Goal: Information Seeking & Learning: Learn about a topic

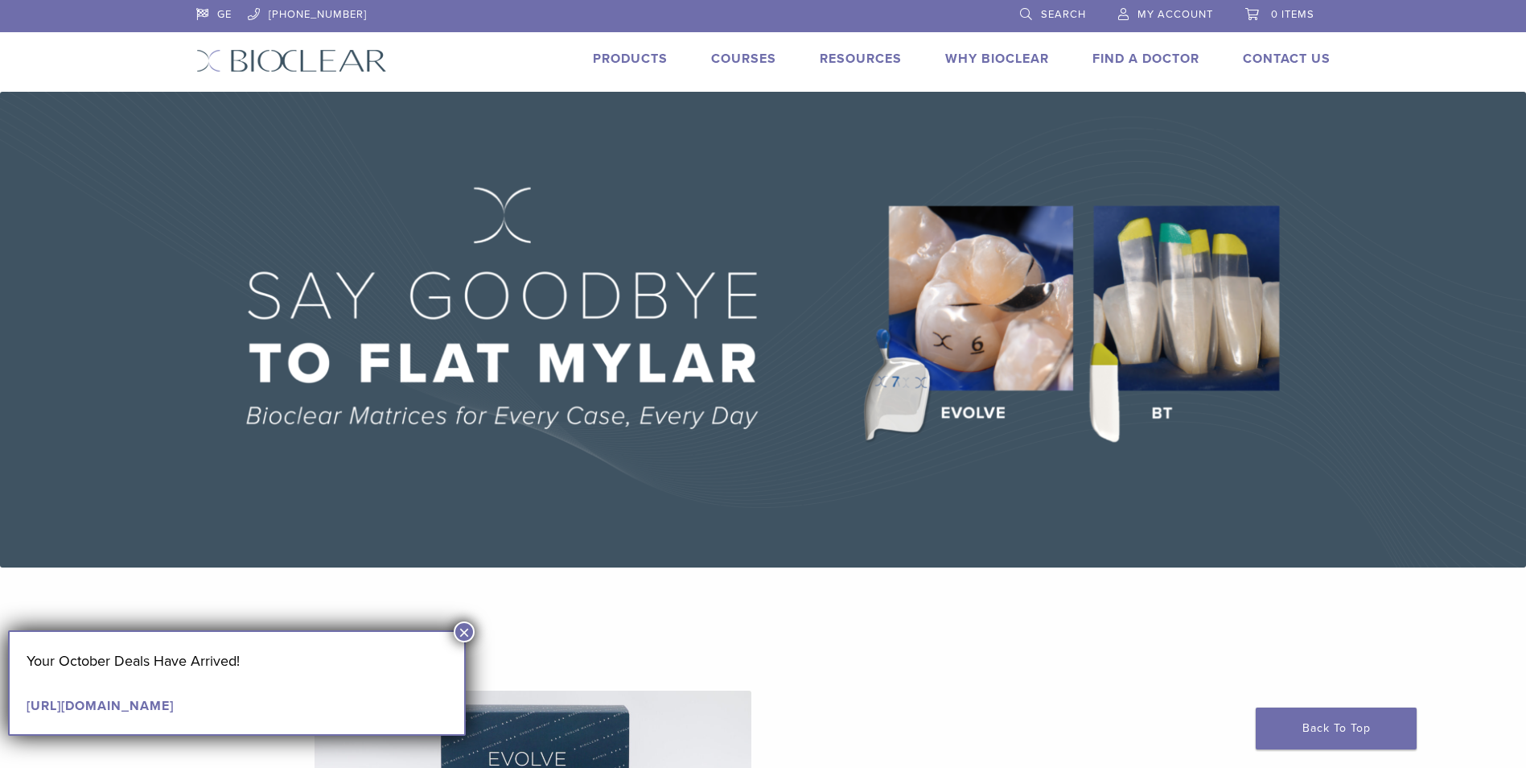
click at [627, 49] on li "Products" at bounding box center [630, 58] width 75 height 19
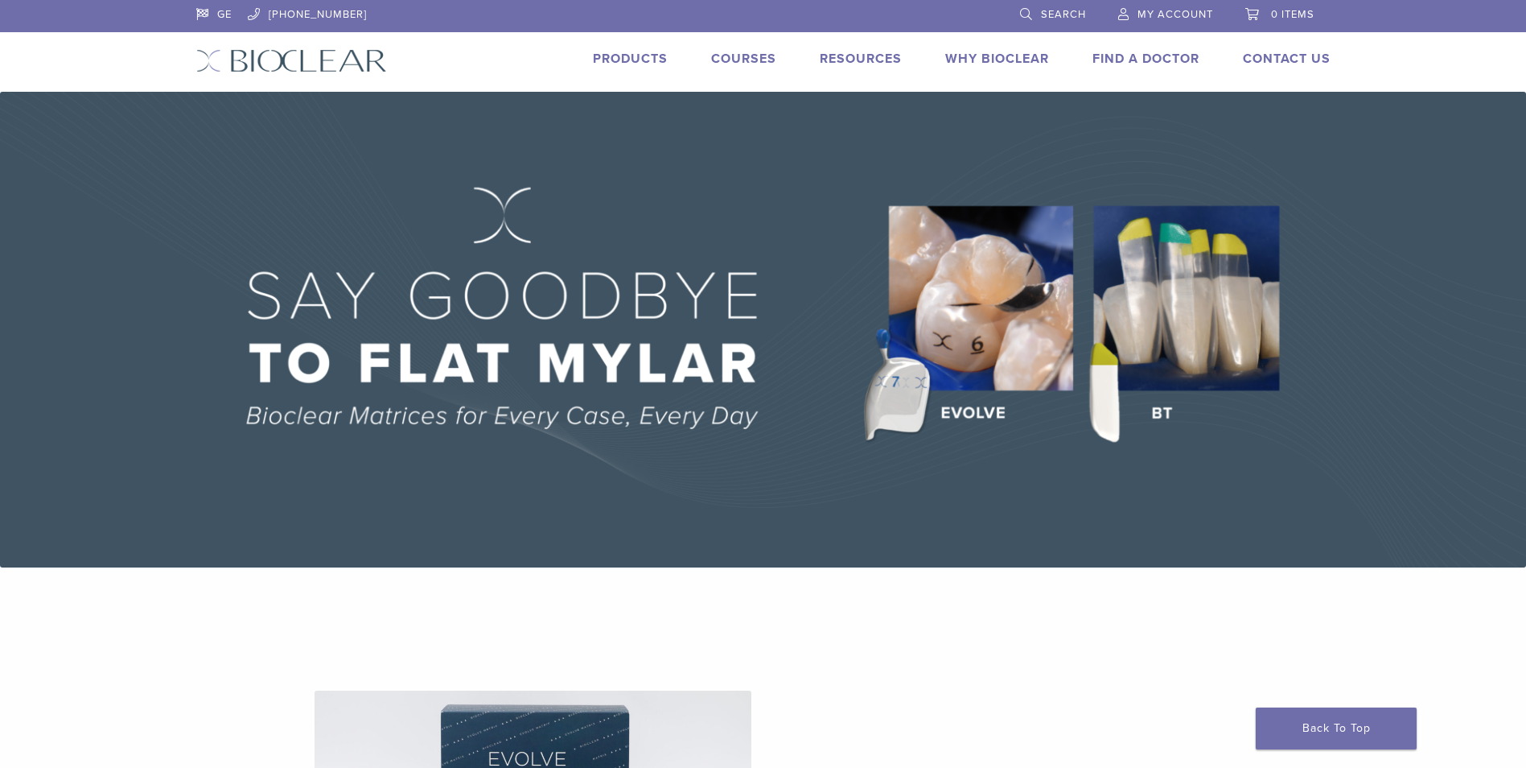
click at [620, 64] on link "Products" at bounding box center [630, 59] width 75 height 16
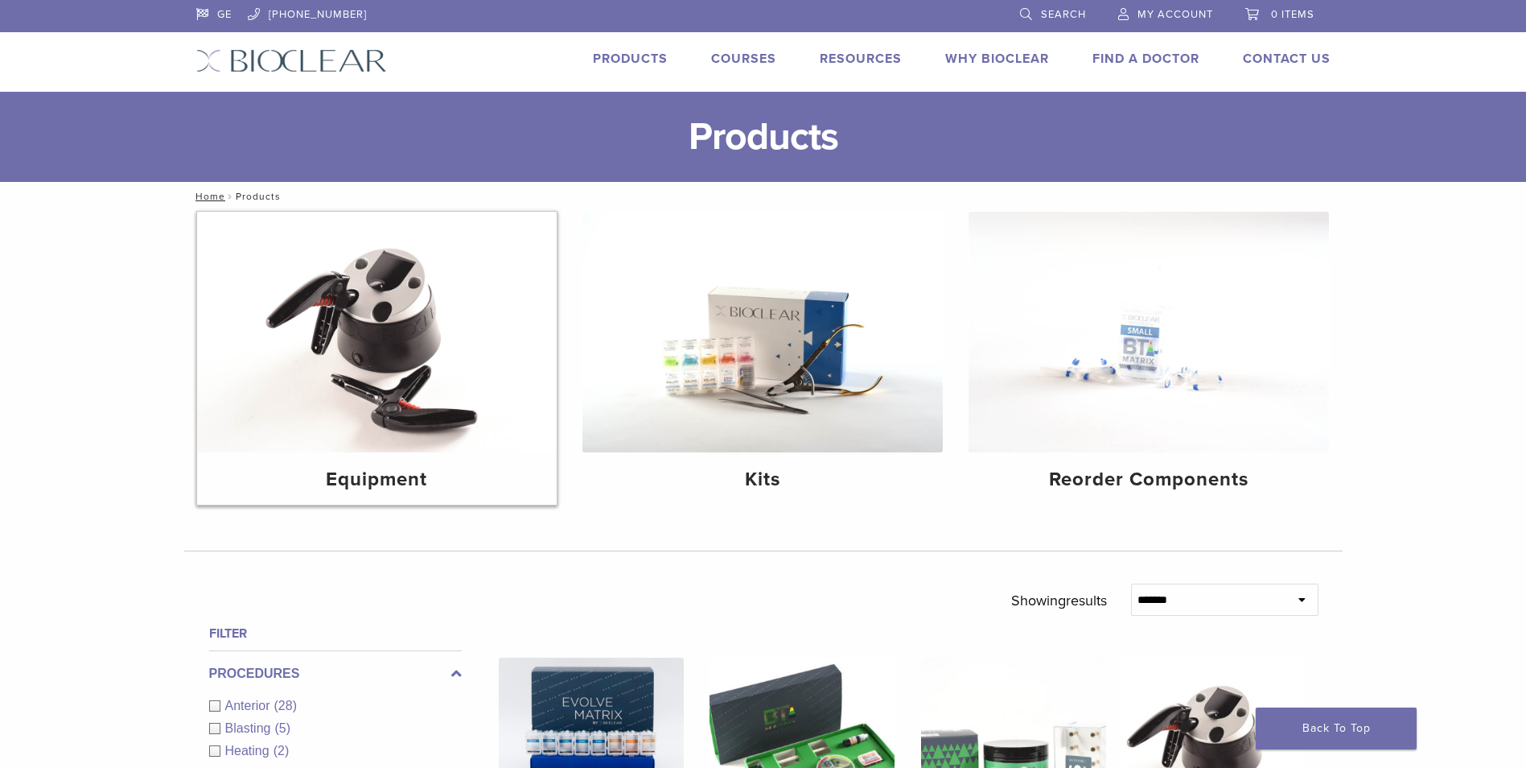
click at [334, 329] on img at bounding box center [377, 332] width 360 height 241
drag, startPoint x: 0, startPoint y: 0, endPoint x: 715, endPoint y: 345, distance: 793.6
click at [715, 345] on img at bounding box center [763, 332] width 360 height 241
click at [1085, 353] on img at bounding box center [1149, 332] width 360 height 241
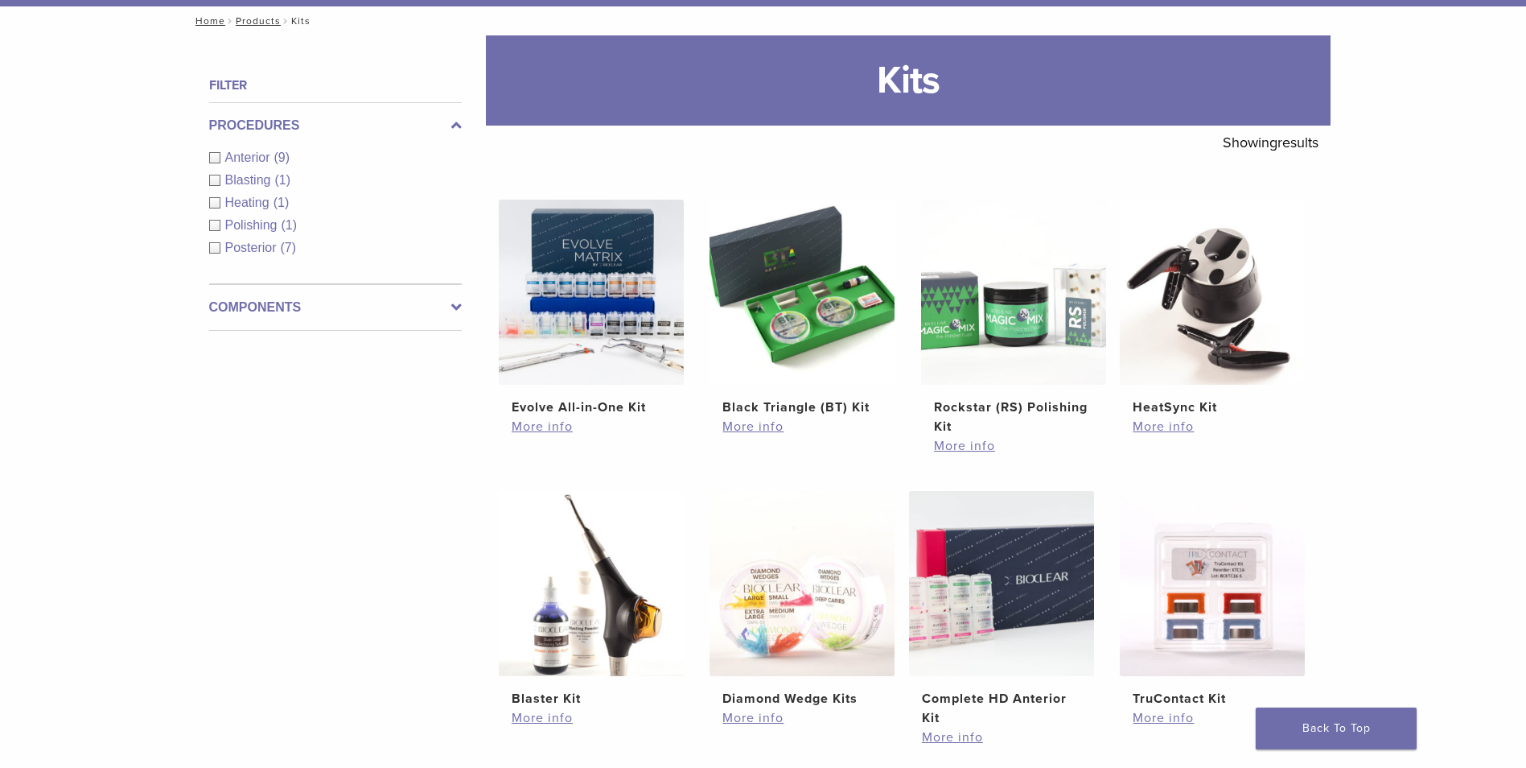
scroll to position [176, 0]
click at [397, 308] on label "Components" at bounding box center [335, 306] width 253 height 19
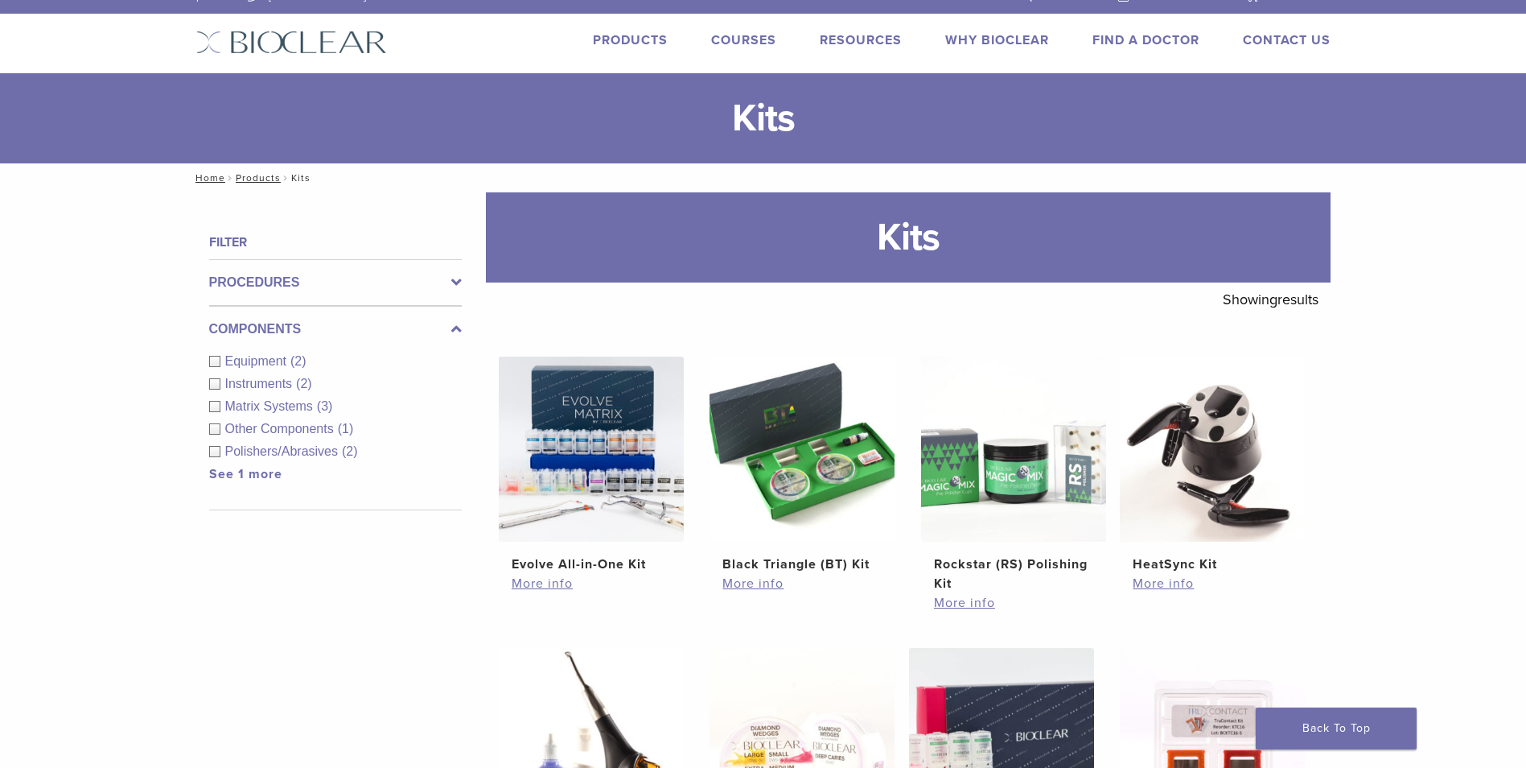
scroll to position [18, 0]
click at [441, 329] on label "Components" at bounding box center [335, 329] width 253 height 19
click at [356, 260] on div "Procedures Anterior (9) Blasting (1) Heating (1) Polishing (1) Posterior (7)" at bounding box center [335, 283] width 253 height 47
click at [351, 280] on label "Procedures" at bounding box center [335, 283] width 253 height 19
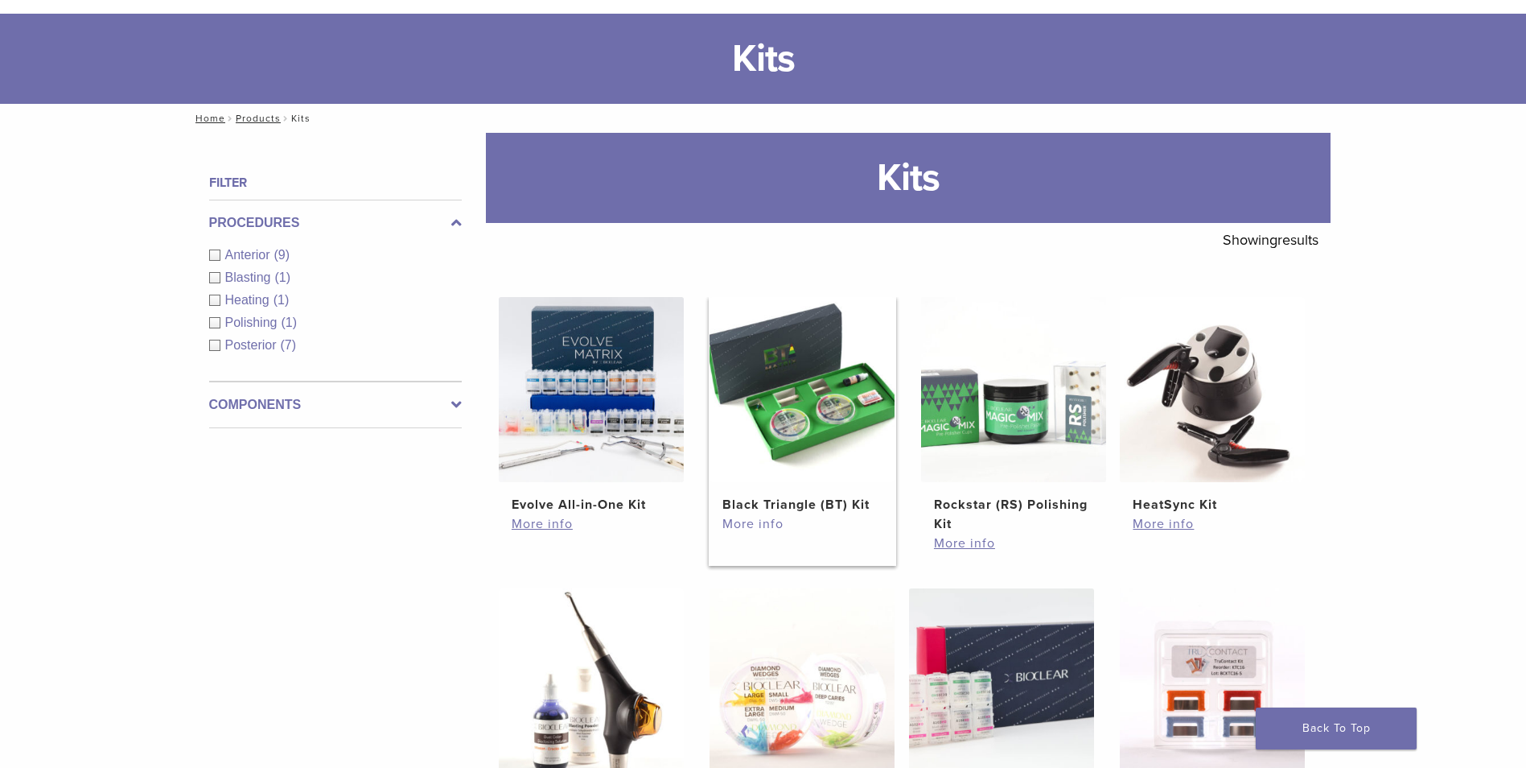
scroll to position [76, 0]
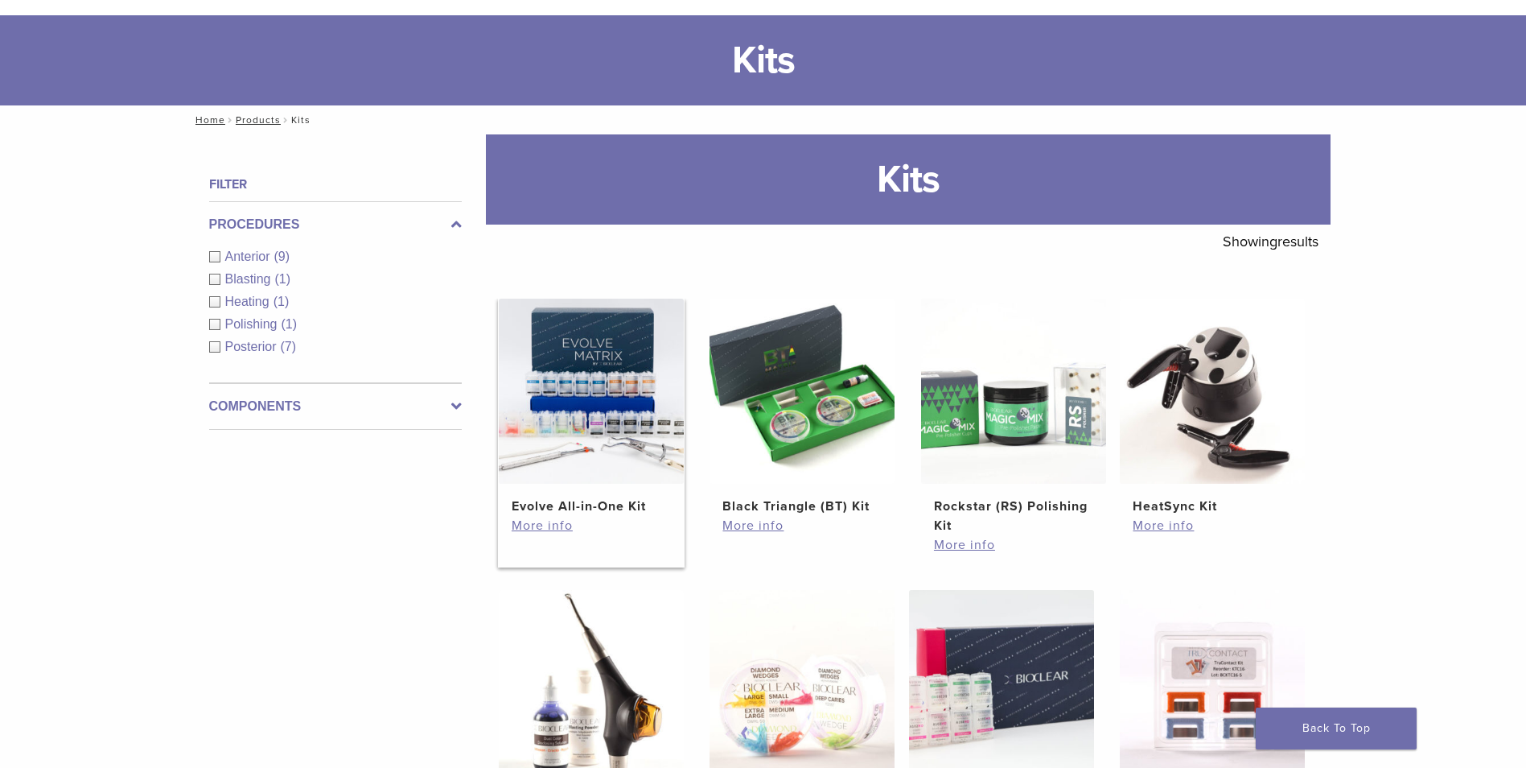
click at [562, 356] on img at bounding box center [591, 391] width 185 height 185
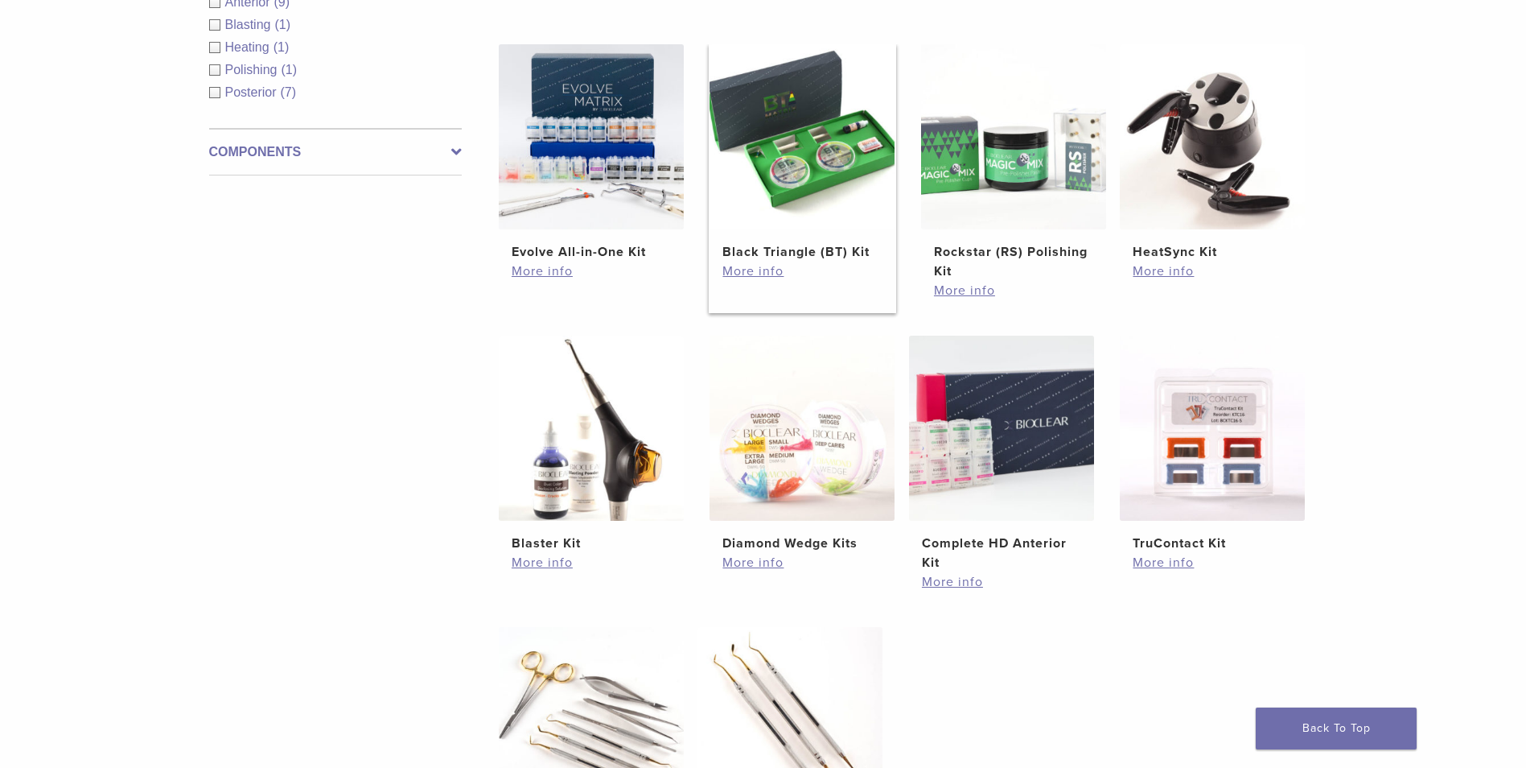
scroll to position [329, 0]
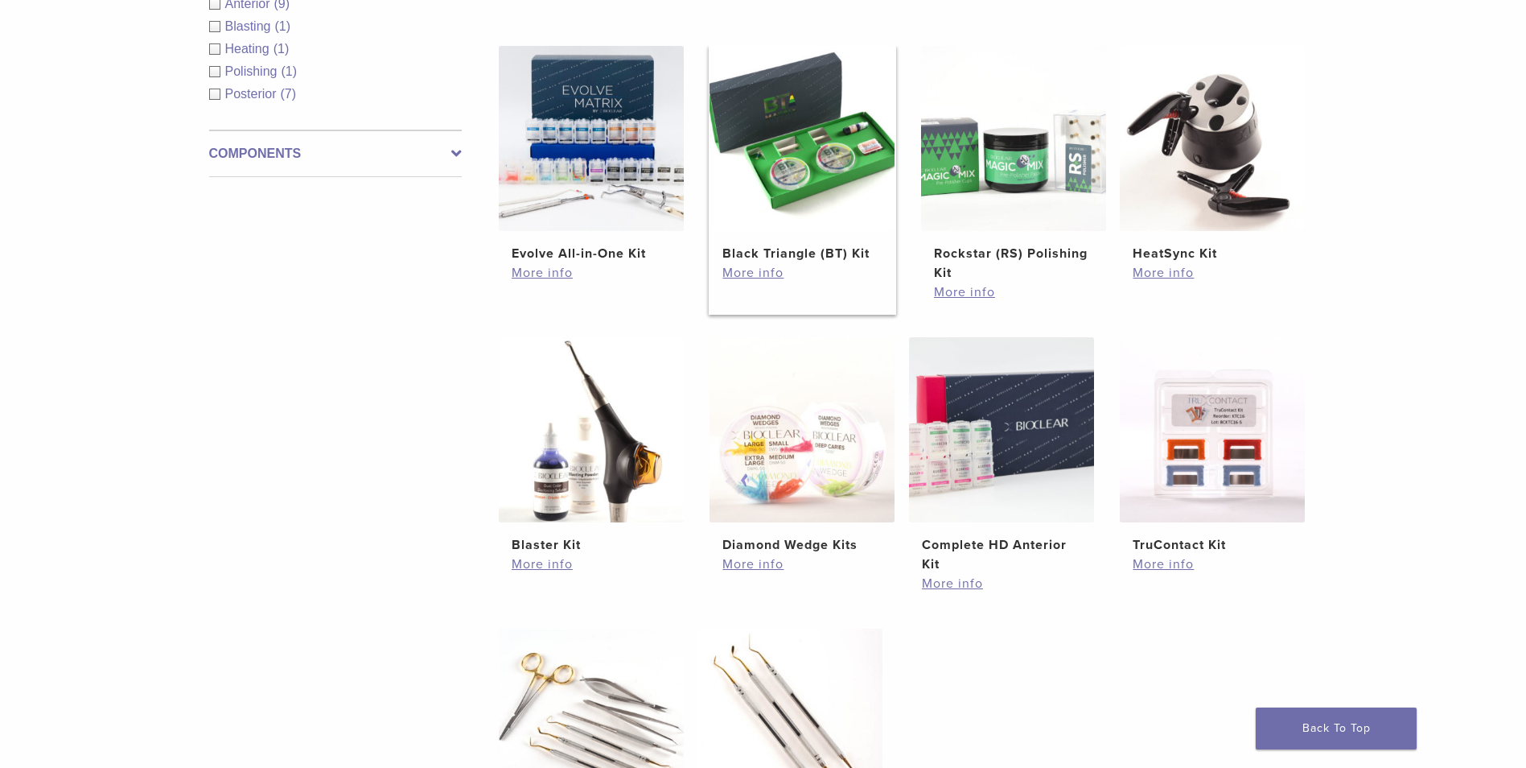
click at [785, 225] on img at bounding box center [802, 138] width 185 height 185
click at [946, 198] on img at bounding box center [1013, 138] width 185 height 185
click at [1164, 146] on img at bounding box center [1212, 138] width 185 height 185
click at [572, 455] on img at bounding box center [591, 429] width 185 height 185
click at [779, 433] on img at bounding box center [802, 429] width 185 height 185
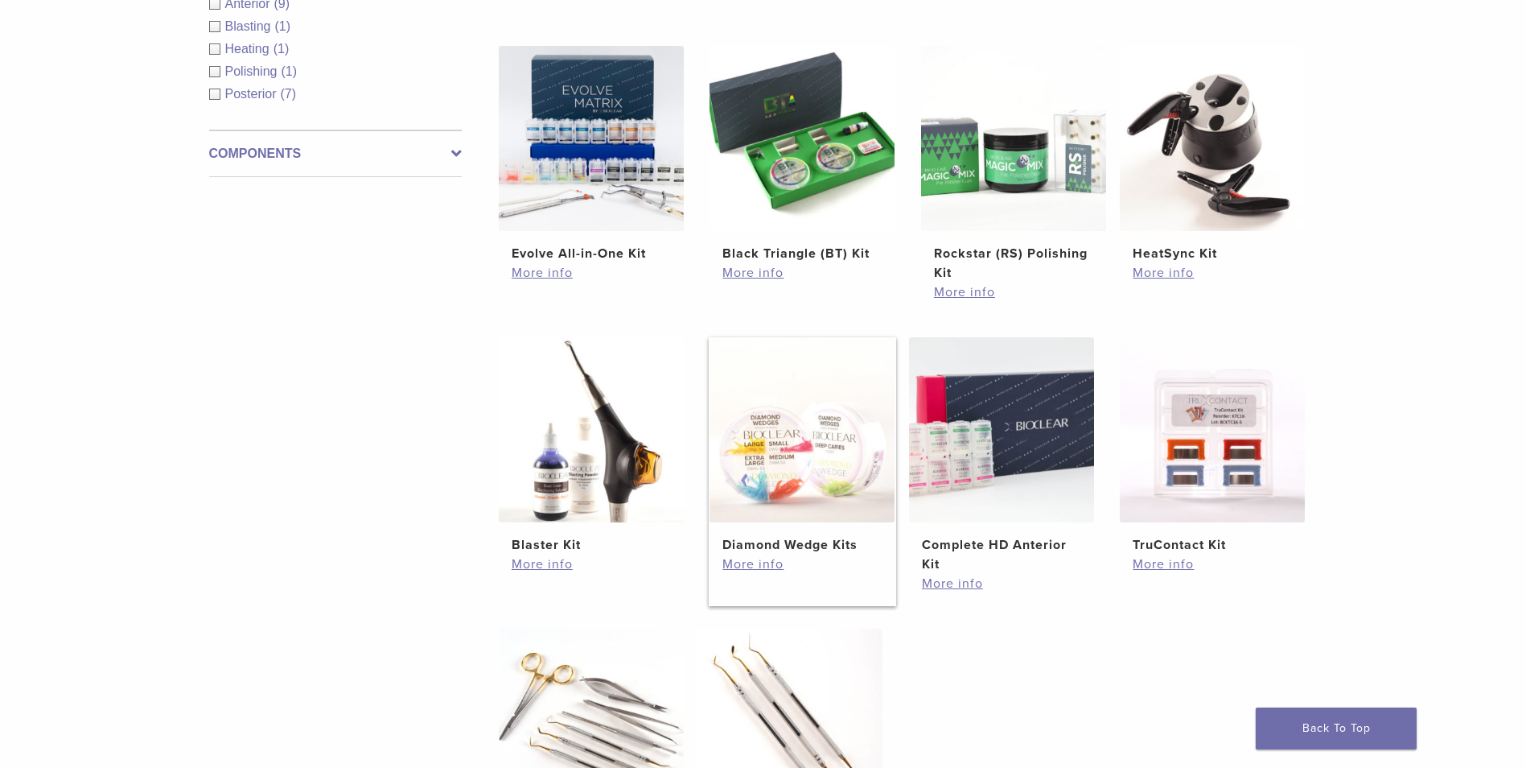
scroll to position [410, 0]
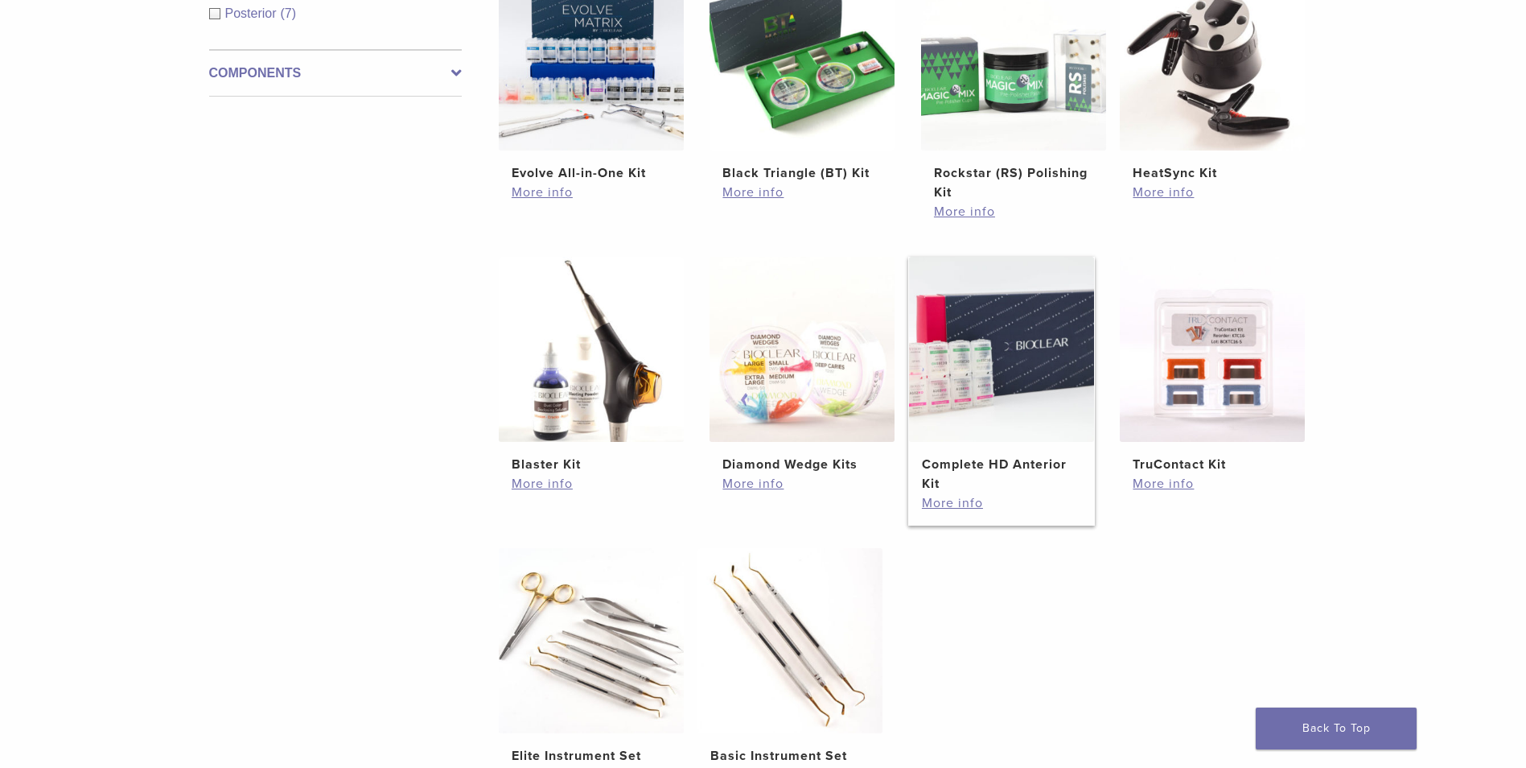
click at [958, 370] on img at bounding box center [1001, 349] width 185 height 185
click at [1205, 360] on img at bounding box center [1212, 349] width 185 height 185
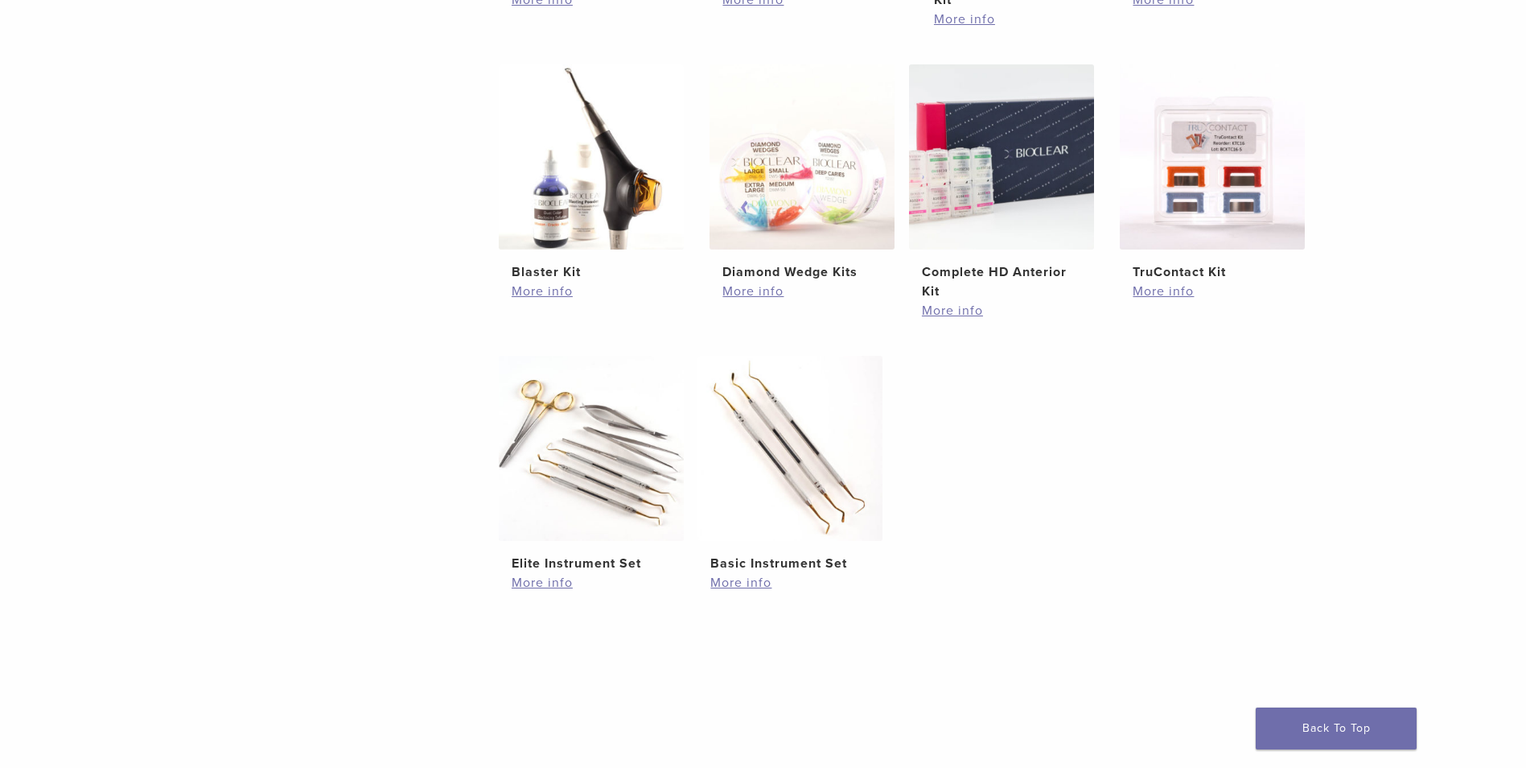
click at [1032, 427] on ul "Evolve All-in-One Kit $ 745.16 More info Black Triangle (BT) Kit $ 470.40 More …" at bounding box center [908, 200] width 869 height 855
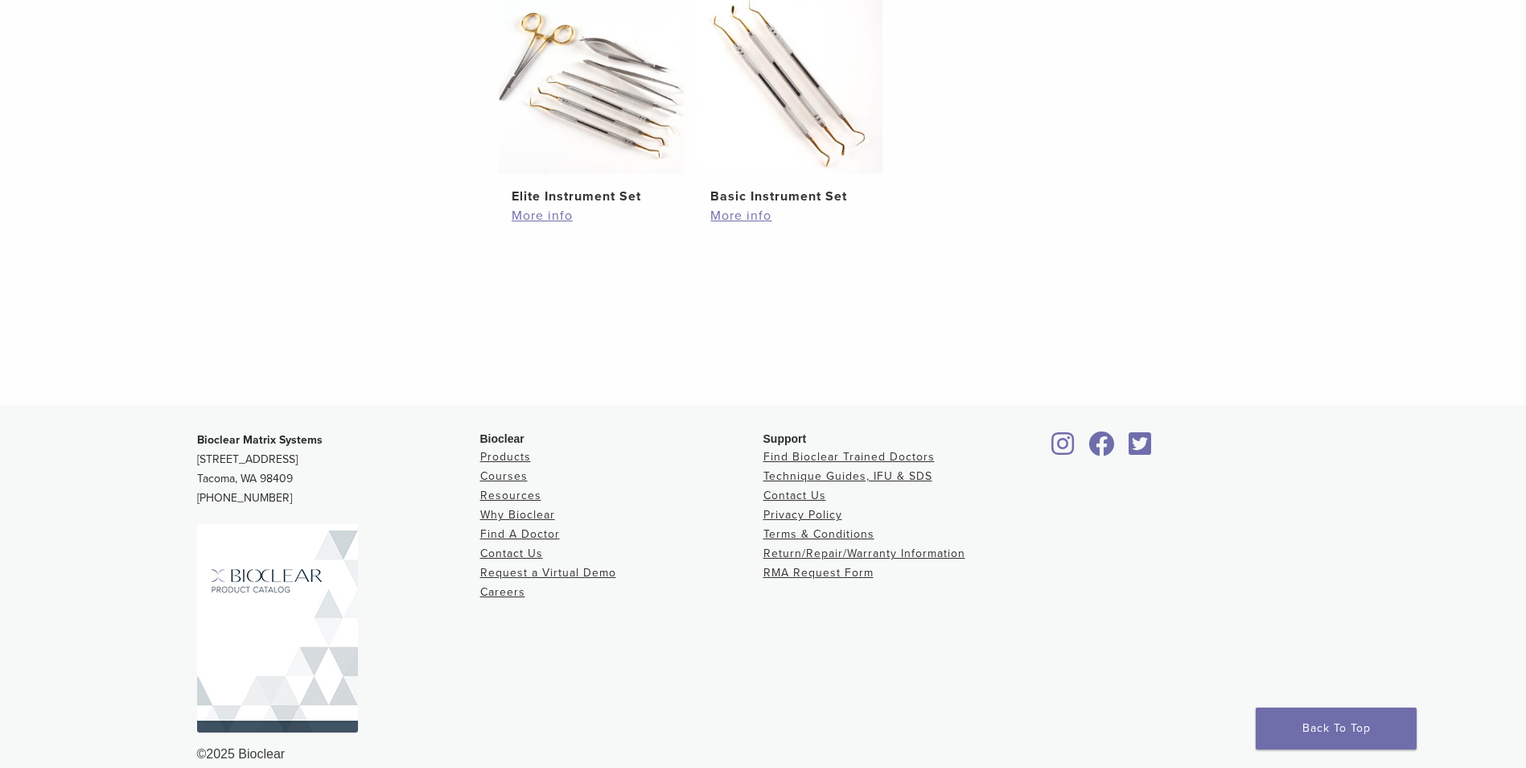
scroll to position [991, 0]
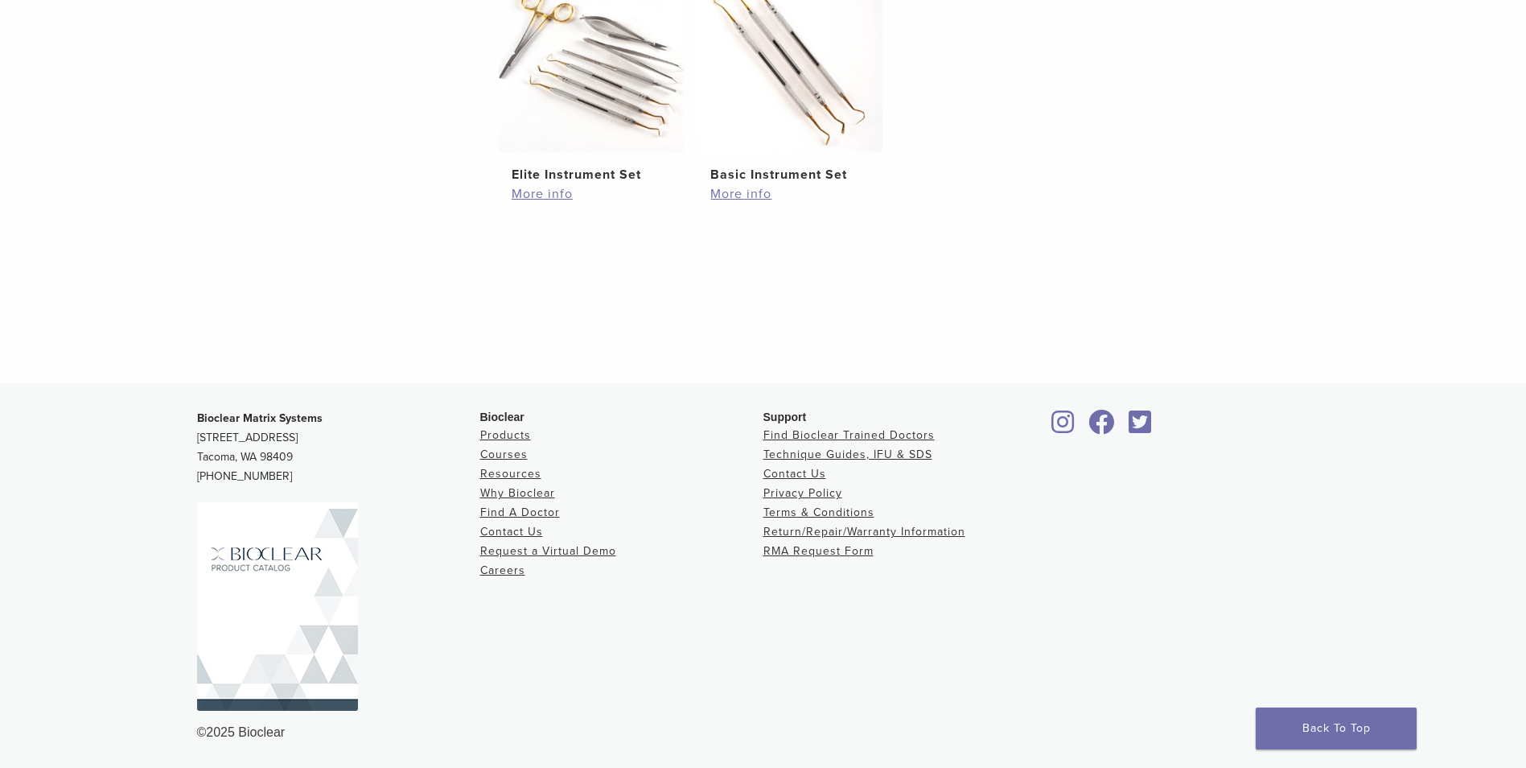
click at [1136, 340] on div at bounding box center [908, 290] width 821 height 103
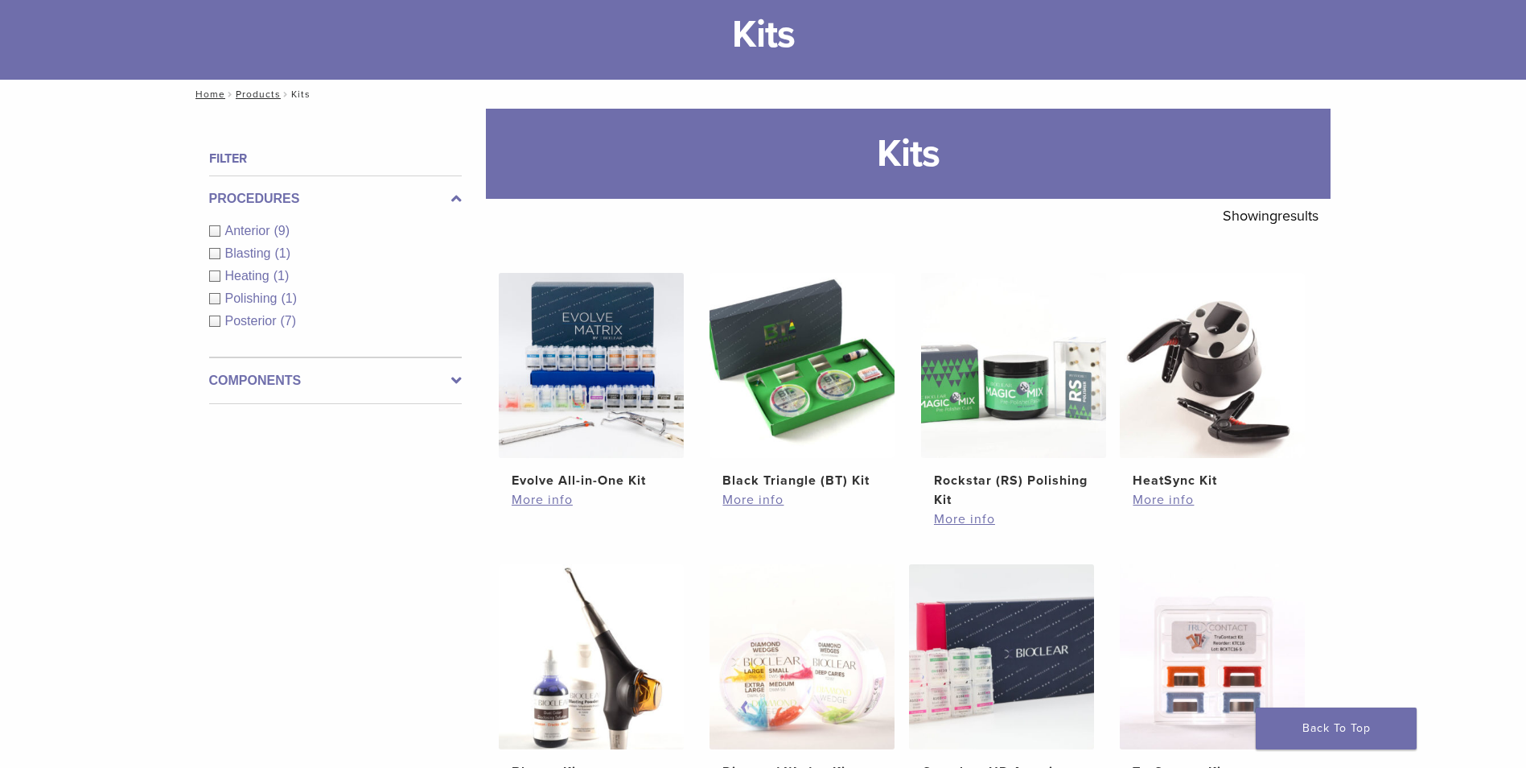
scroll to position [0, 0]
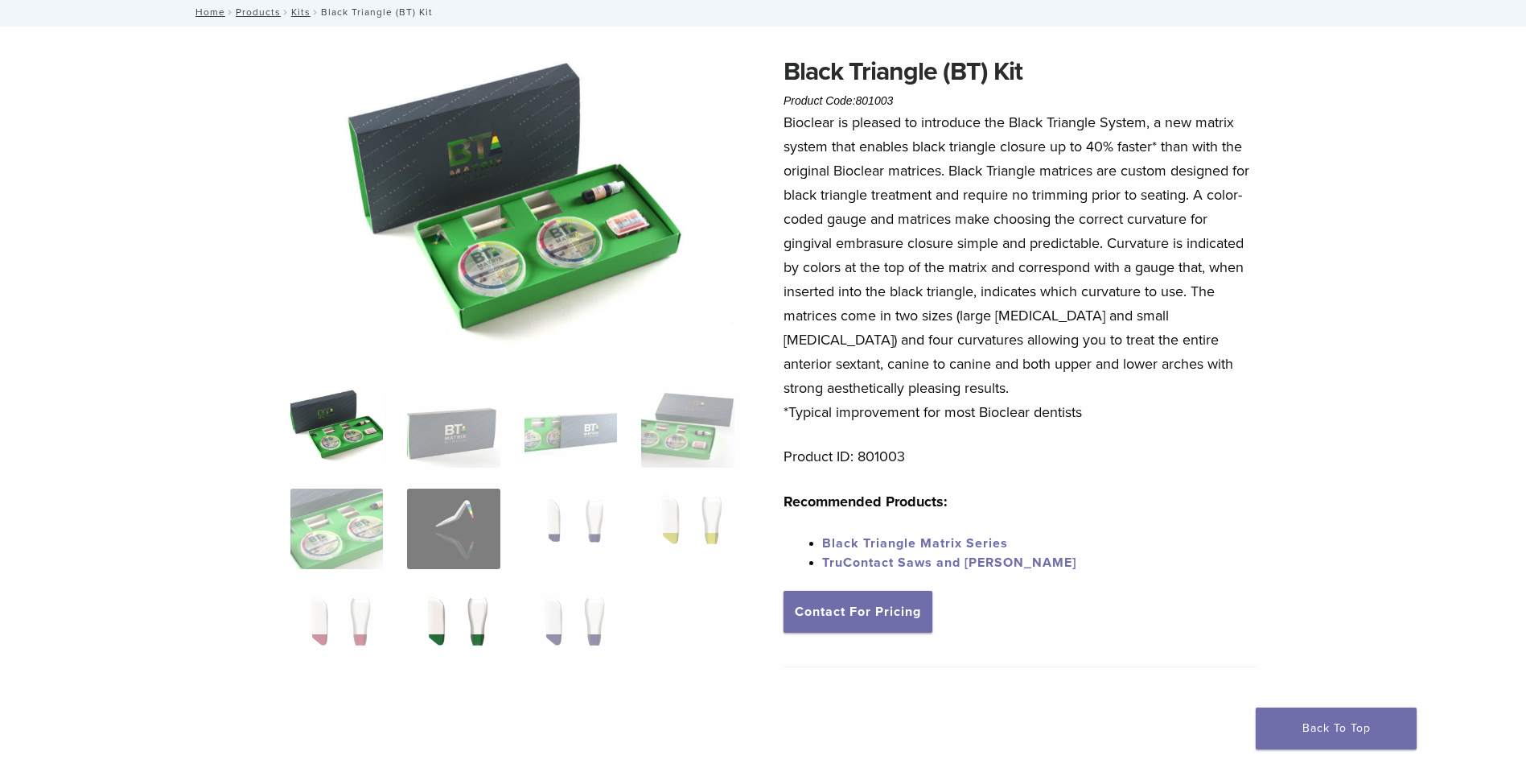
scroll to position [93, 0]
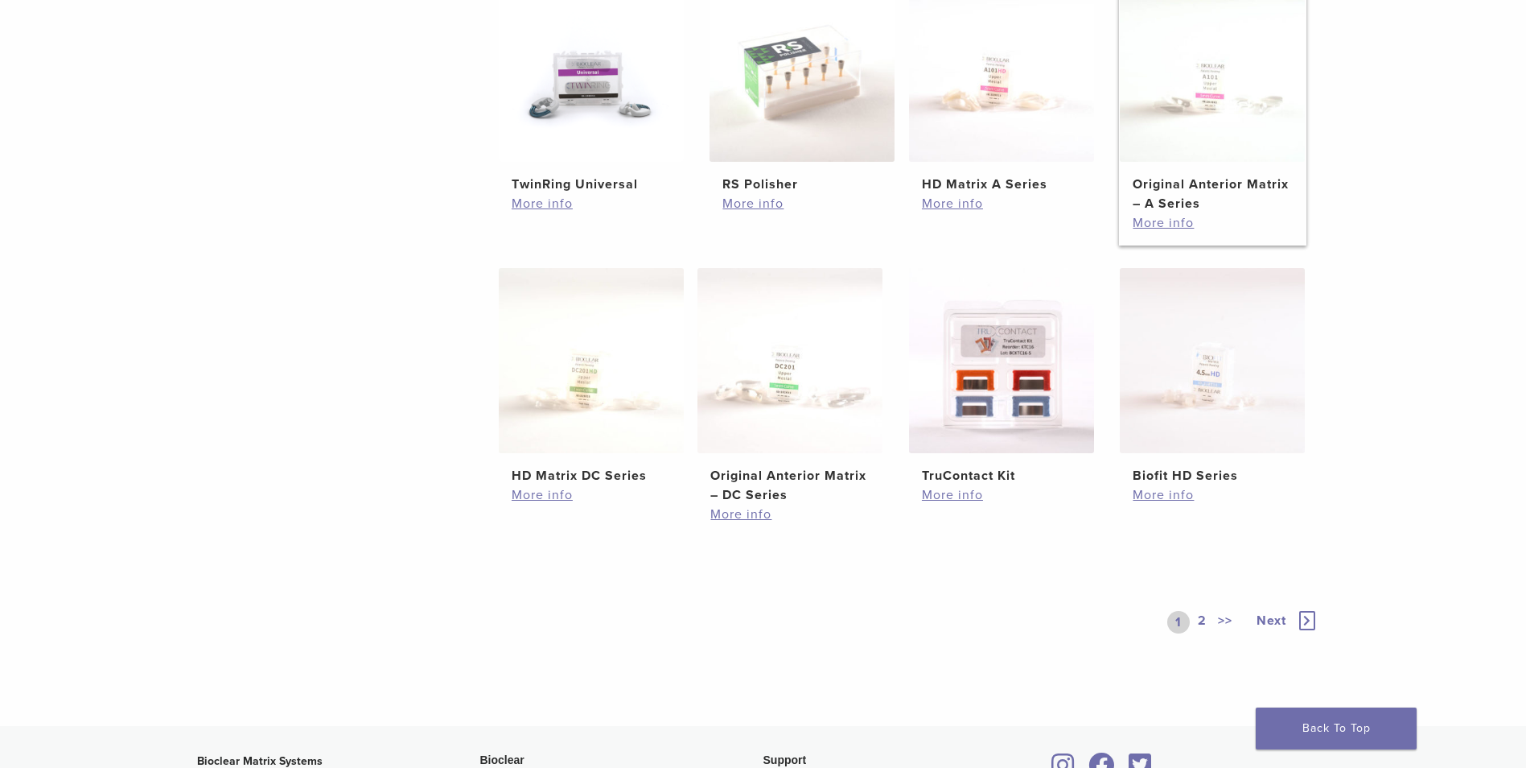
scroll to position [692, 0]
click at [1203, 620] on link "2" at bounding box center [1202, 619] width 15 height 23
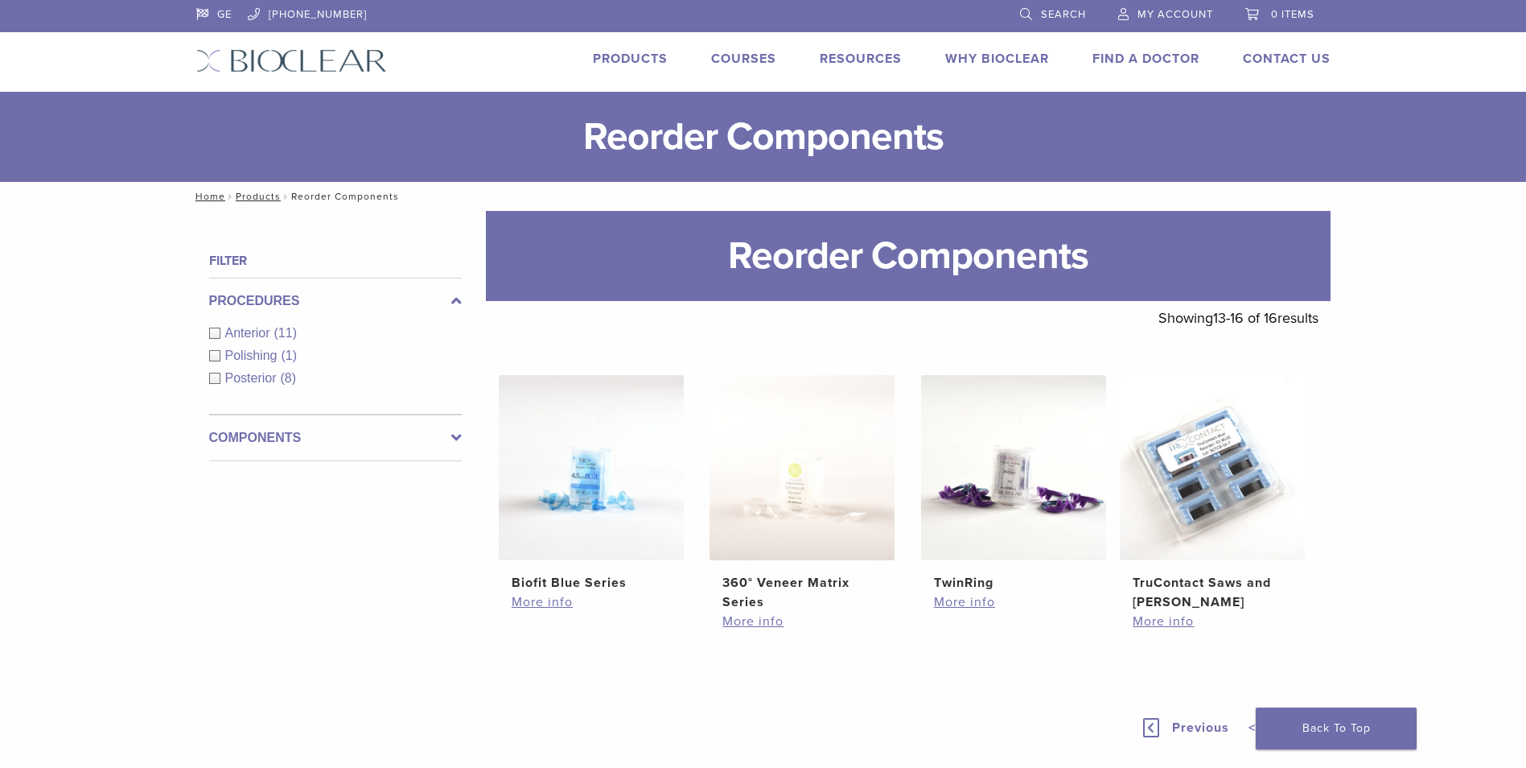
click at [632, 61] on link "Products" at bounding box center [630, 59] width 75 height 16
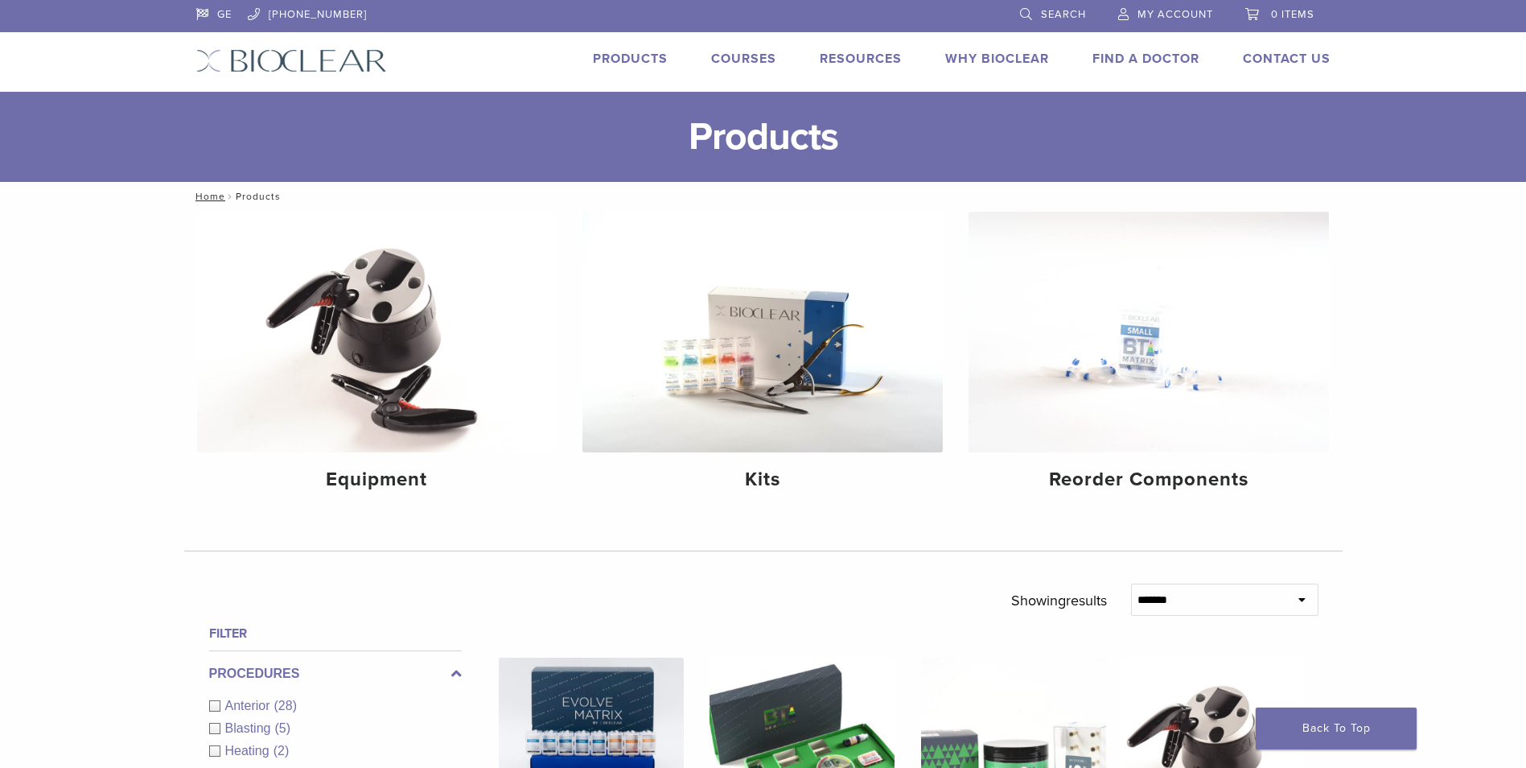
click at [739, 55] on link "Courses" at bounding box center [743, 59] width 65 height 16
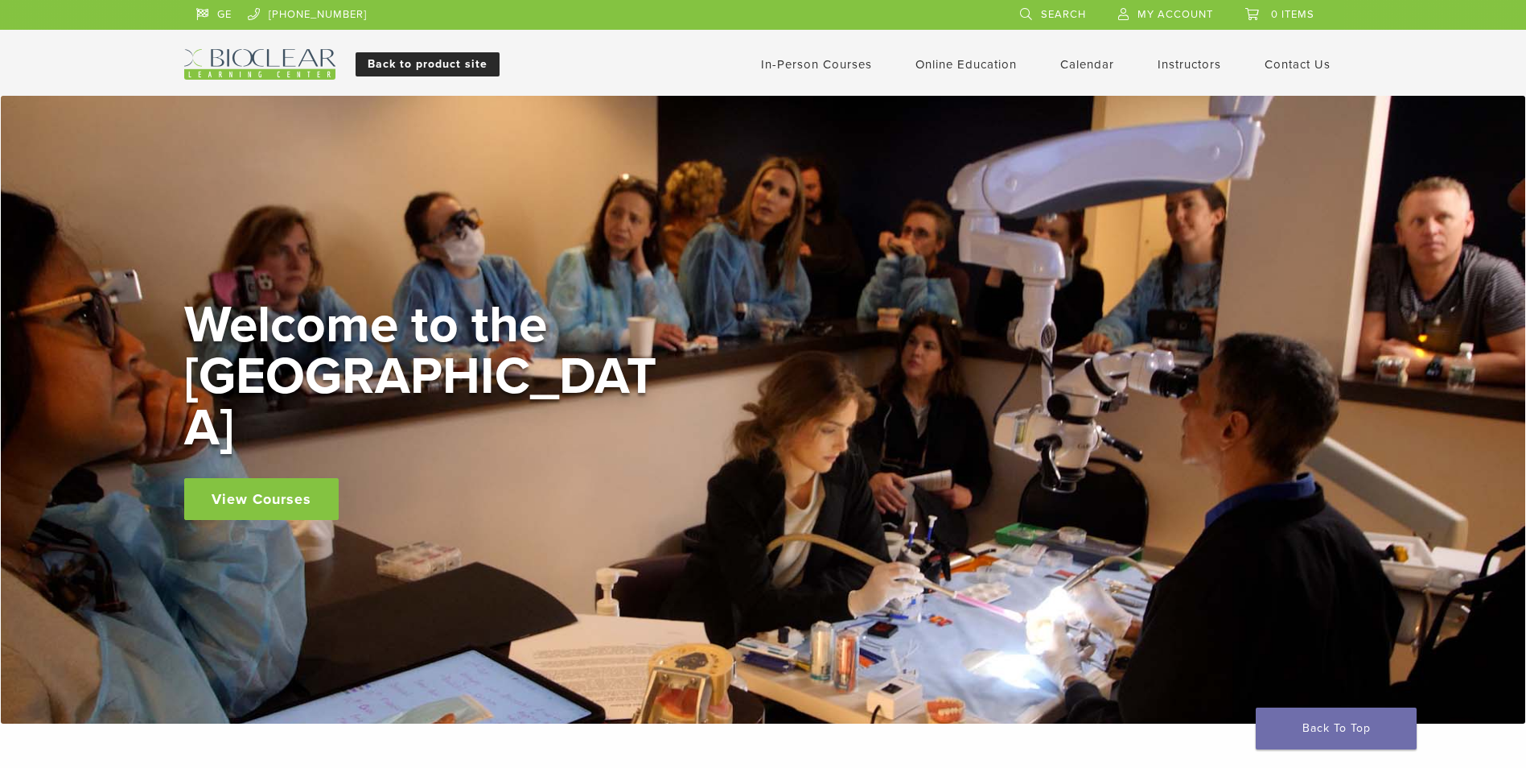
click at [378, 61] on link "Back to product site" at bounding box center [428, 64] width 144 height 24
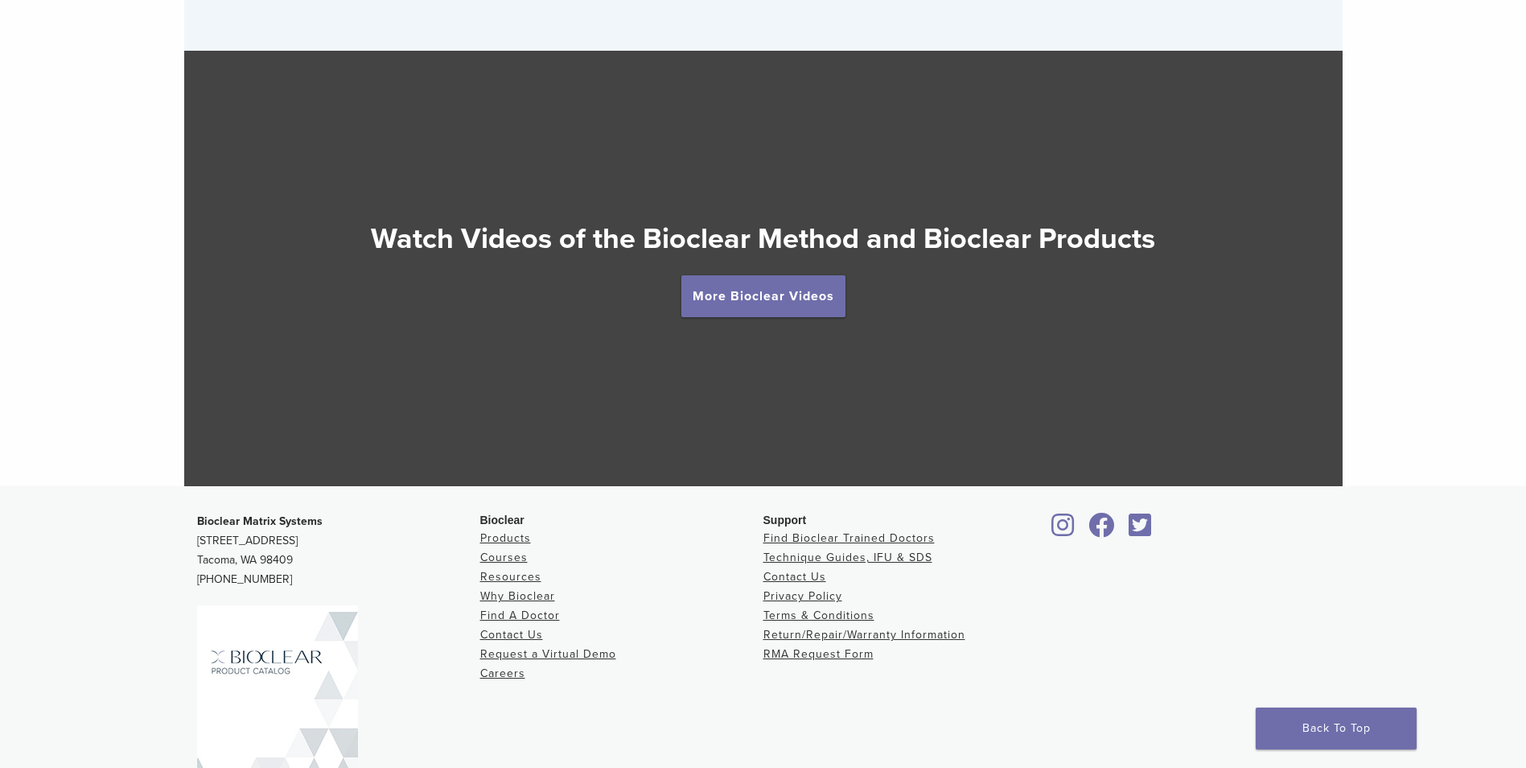
scroll to position [3041, 0]
